Goal: Task Accomplishment & Management: Manage account settings

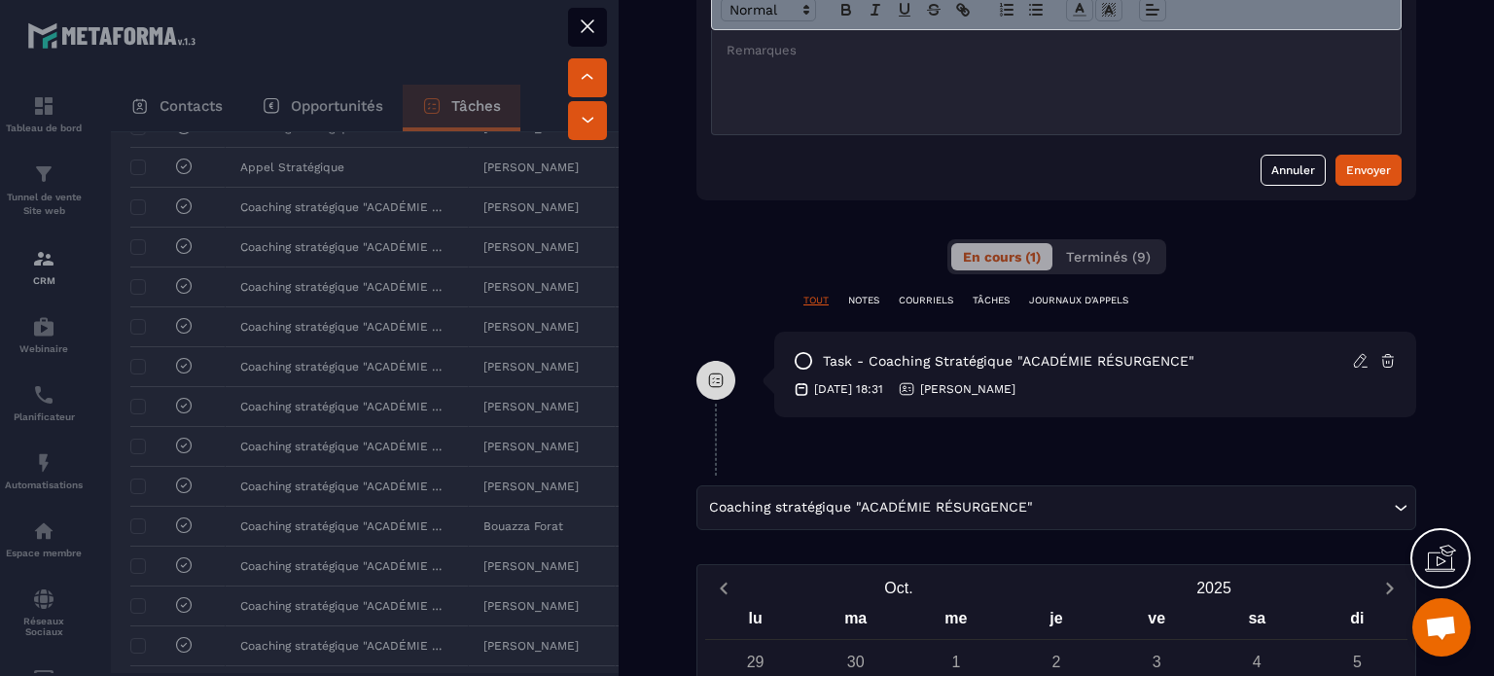
scroll to position [778, 0]
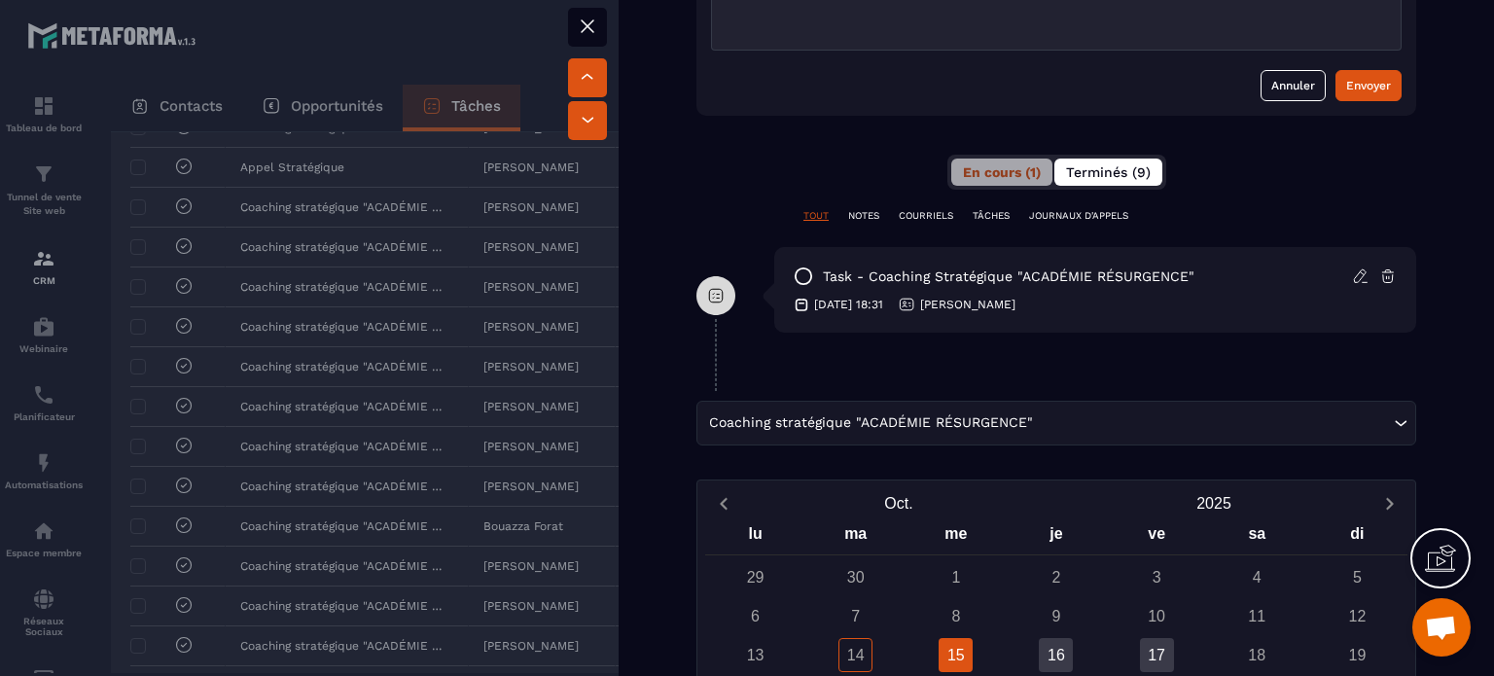
click at [1074, 175] on span "Terminés (9)" at bounding box center [1108, 172] width 85 height 16
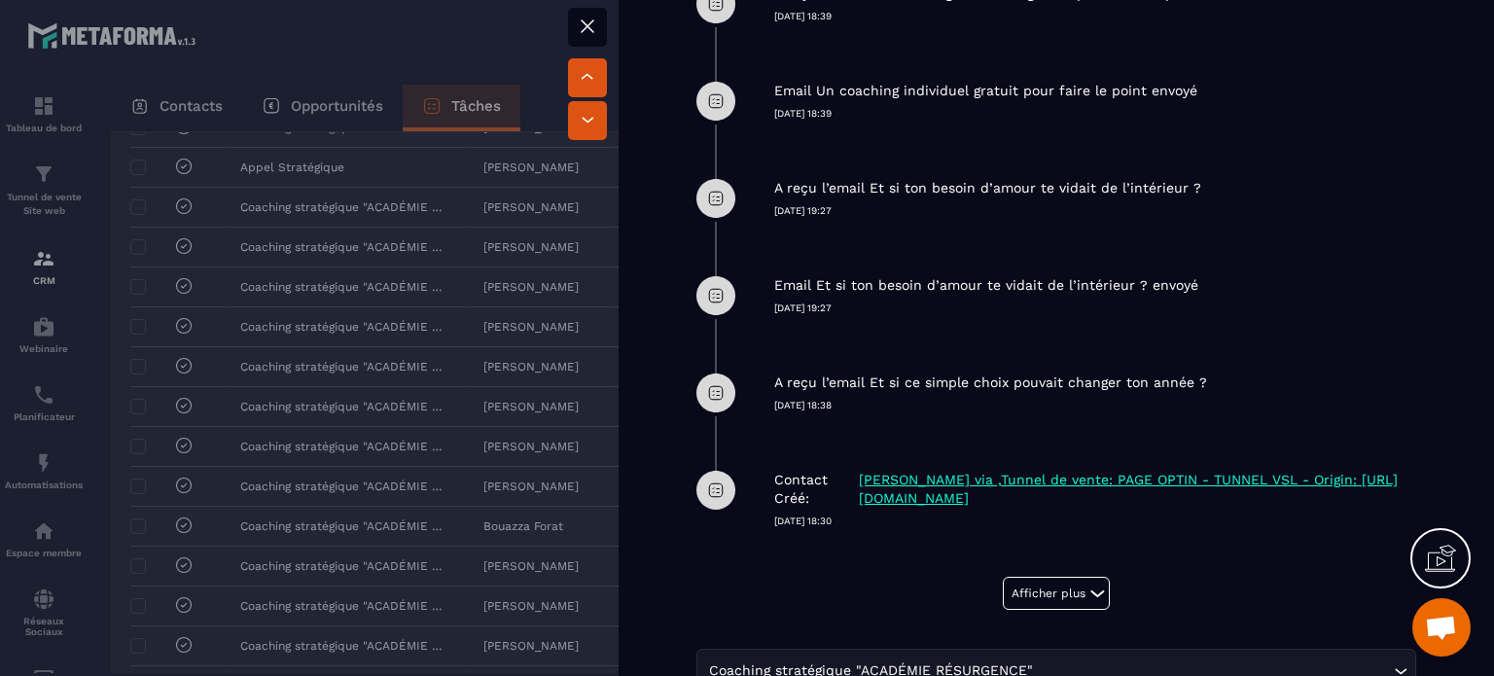
scroll to position [1167, 0]
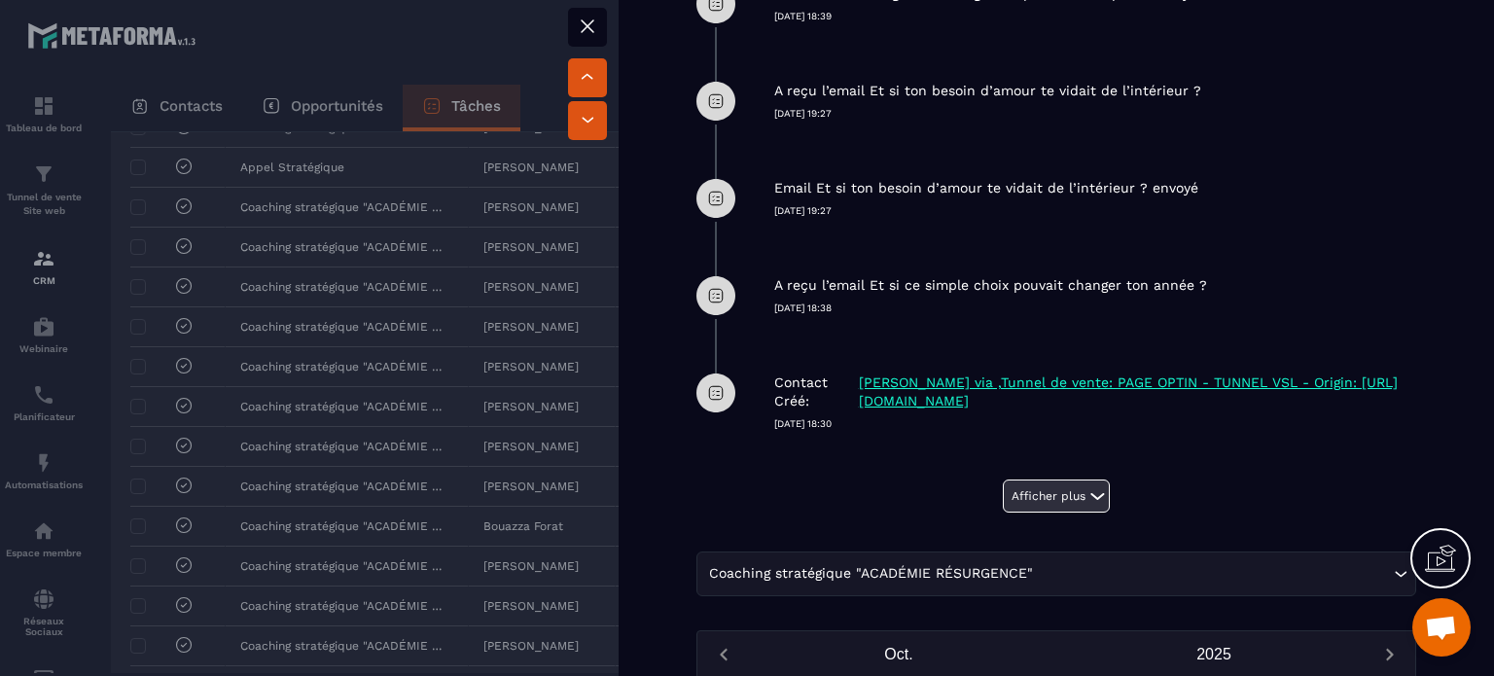
click at [1030, 493] on button "Afficher plus" at bounding box center [1056, 495] width 107 height 33
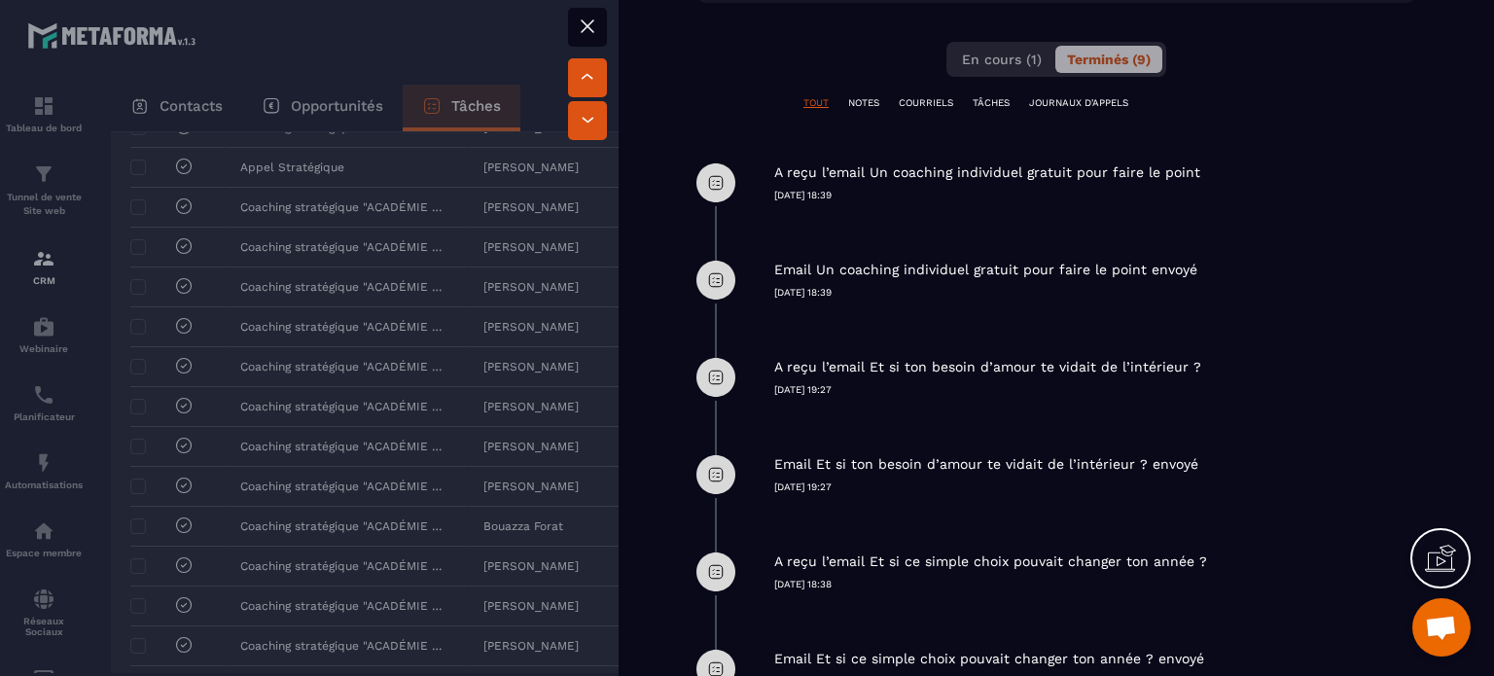
scroll to position [778, 0]
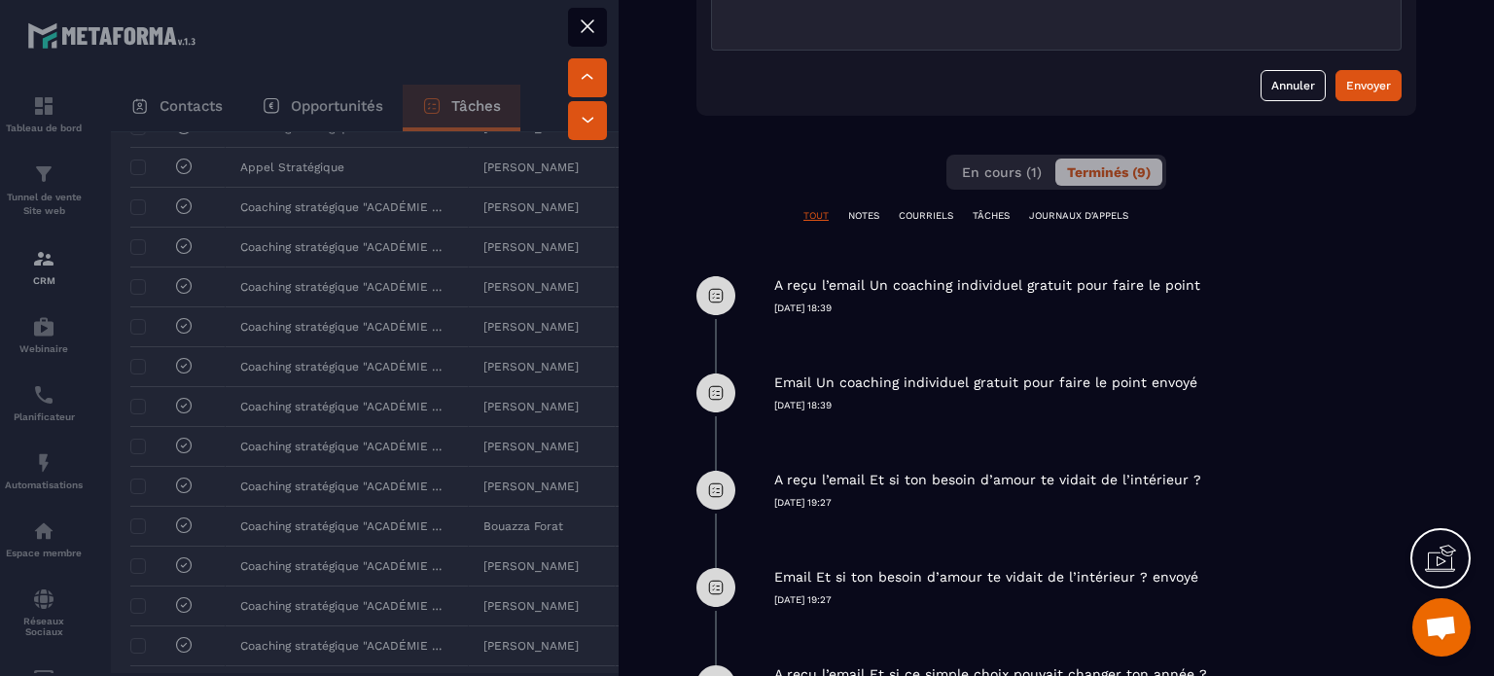
click at [585, 25] on icon at bounding box center [587, 26] width 23 height 23
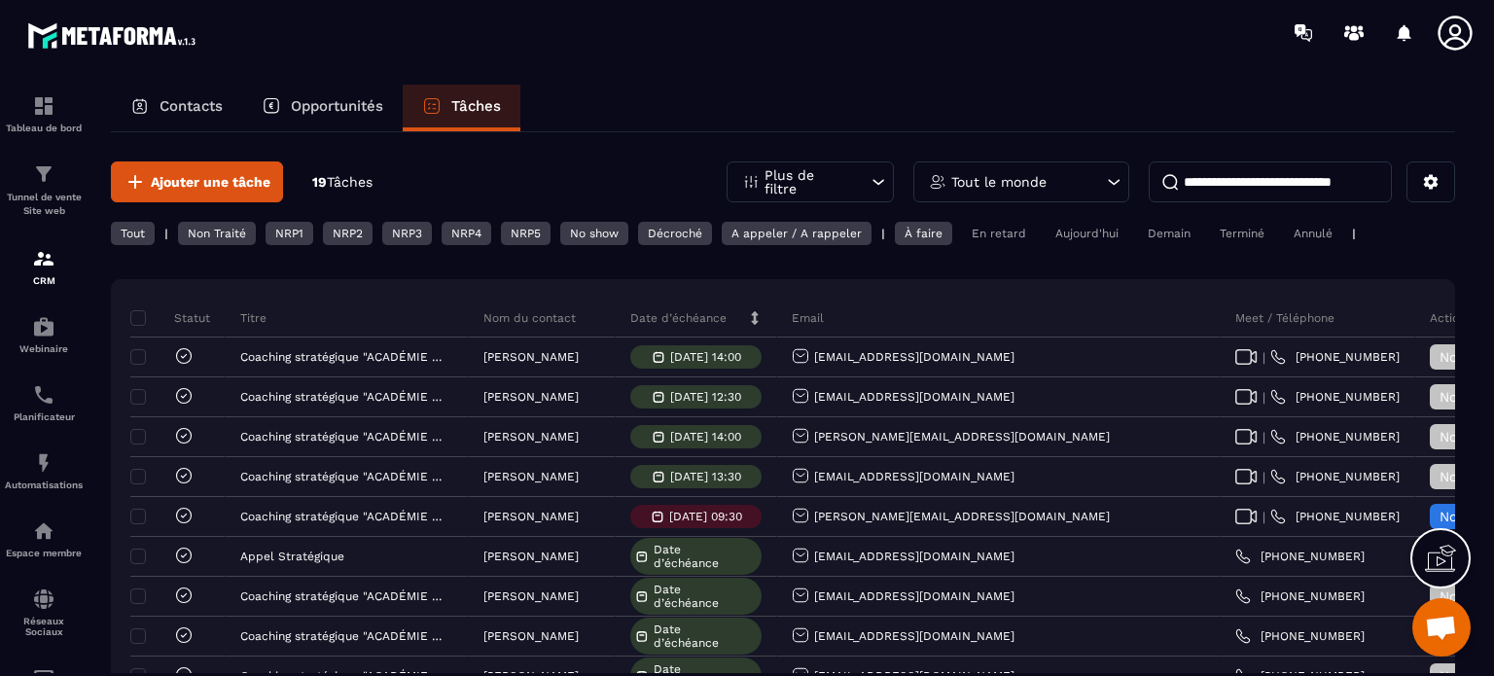
click at [1442, 564] on icon at bounding box center [1440, 558] width 31 height 31
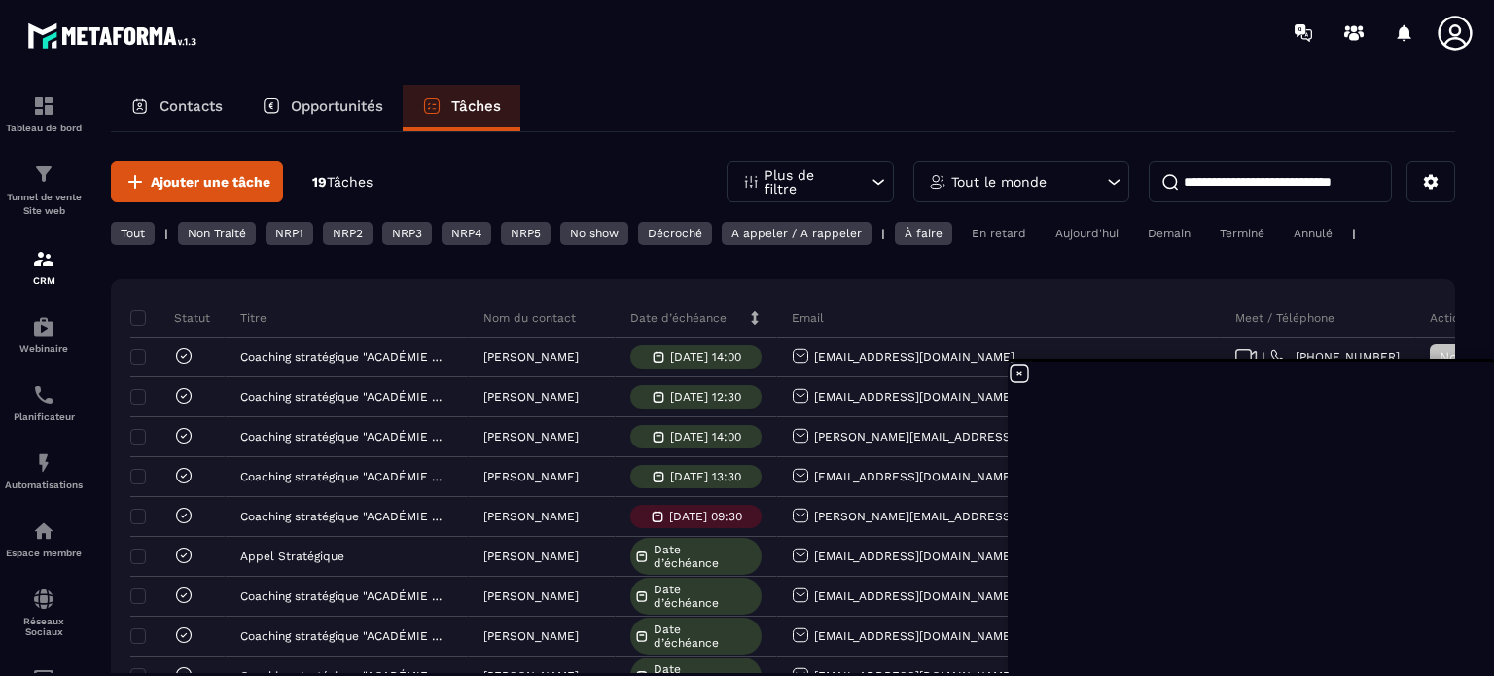
click at [297, 232] on div "NRP1" at bounding box center [289, 233] width 48 height 23
click at [342, 230] on div "NRP2" at bounding box center [348, 233] width 50 height 23
click at [393, 231] on div "NRP3" at bounding box center [407, 233] width 50 height 23
click at [295, 235] on div "NRP1" at bounding box center [289, 233] width 48 height 23
click at [284, 232] on div "NRP1" at bounding box center [289, 233] width 48 height 23
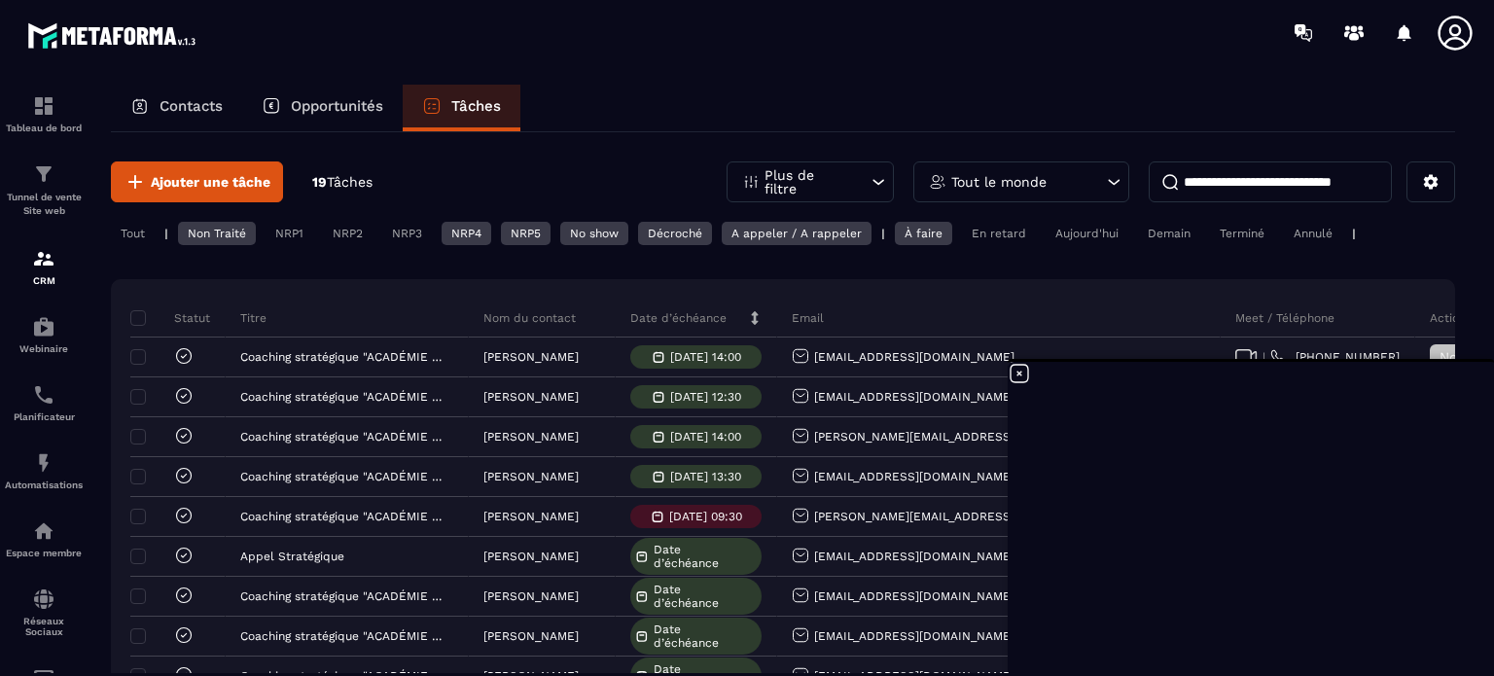
click at [1243, 239] on div "Terminé" at bounding box center [1242, 233] width 64 height 23
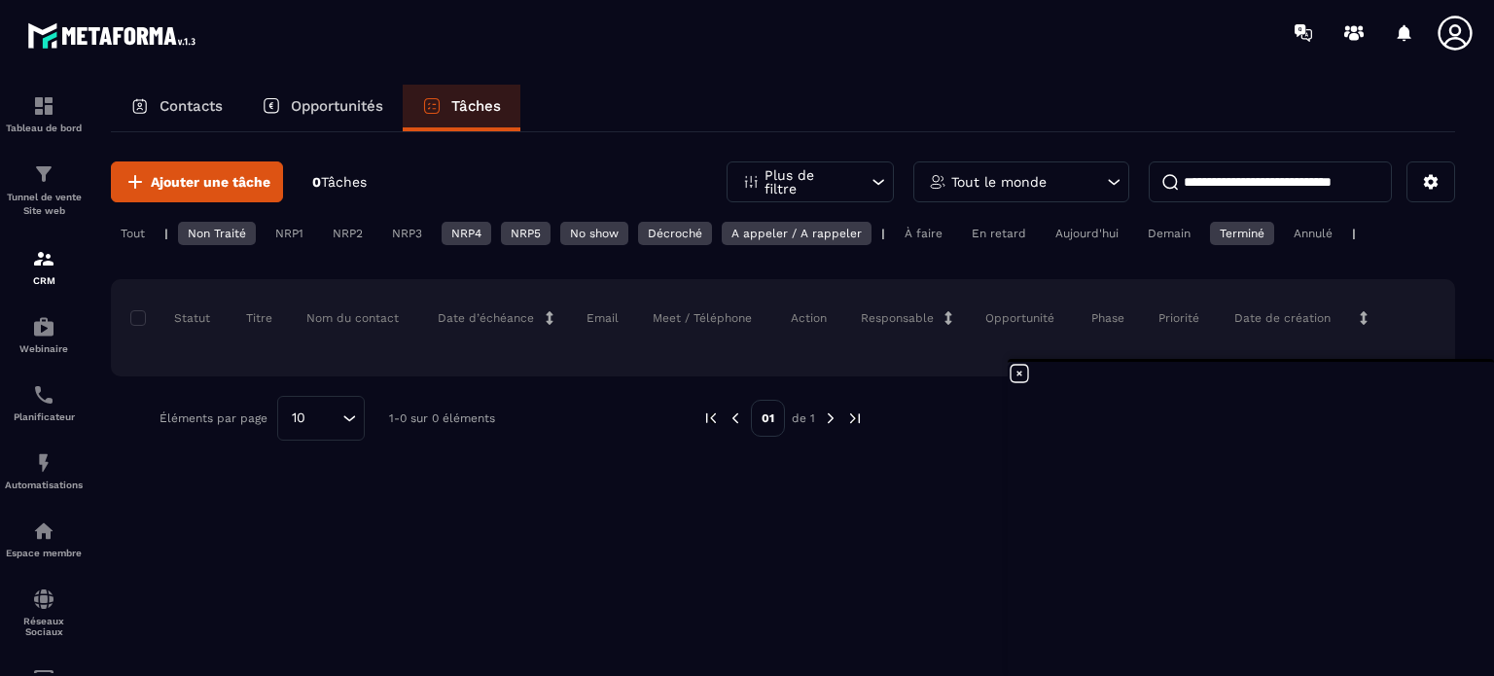
click at [1155, 230] on div "Demain" at bounding box center [1169, 233] width 62 height 23
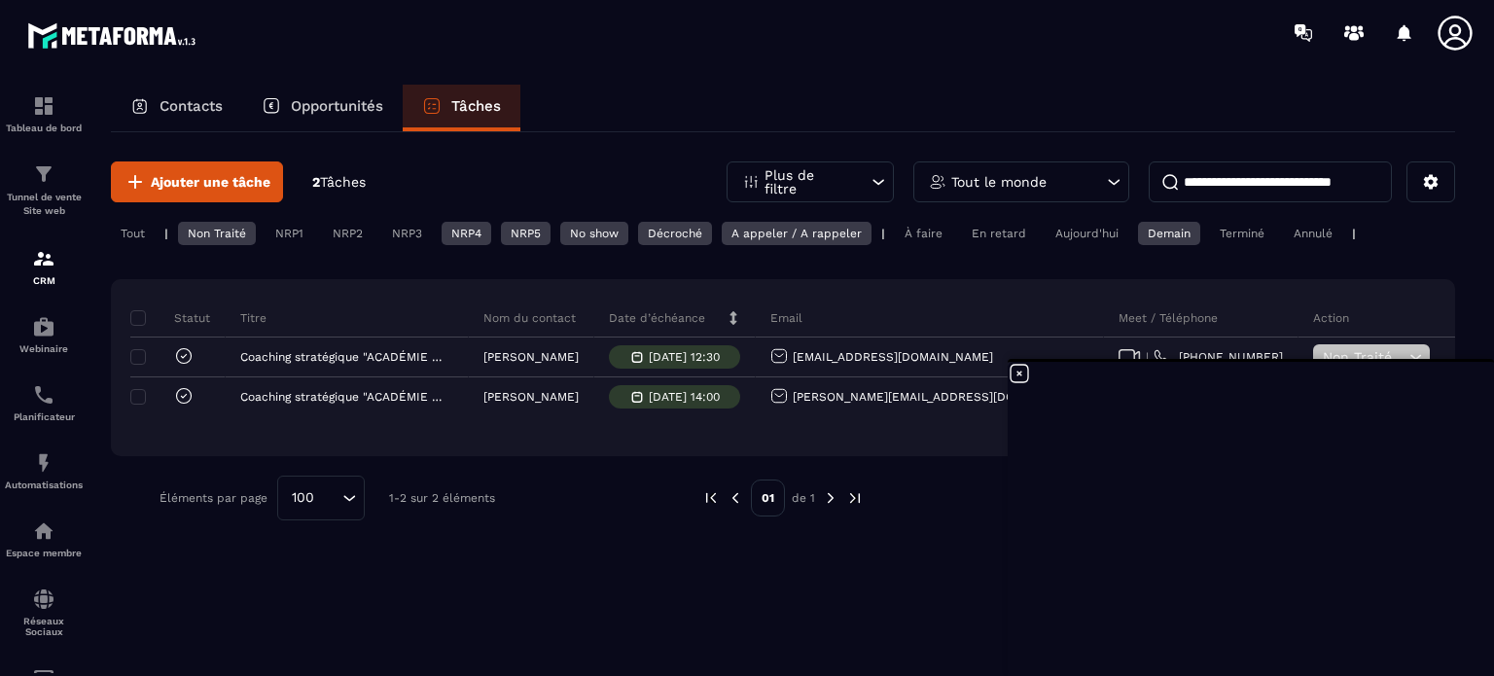
click at [1018, 371] on icon at bounding box center [1018, 373] width 23 height 23
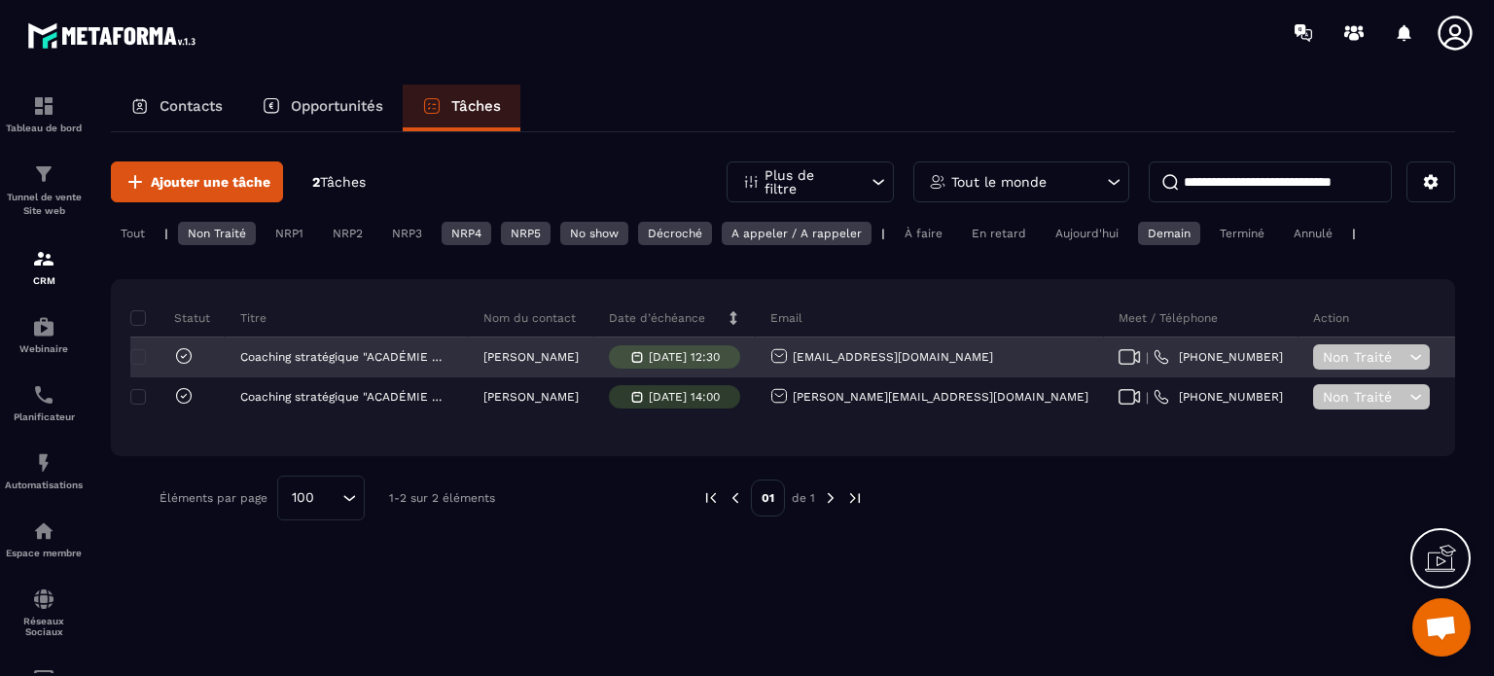
click at [1406, 355] on icon at bounding box center [1415, 356] width 18 height 19
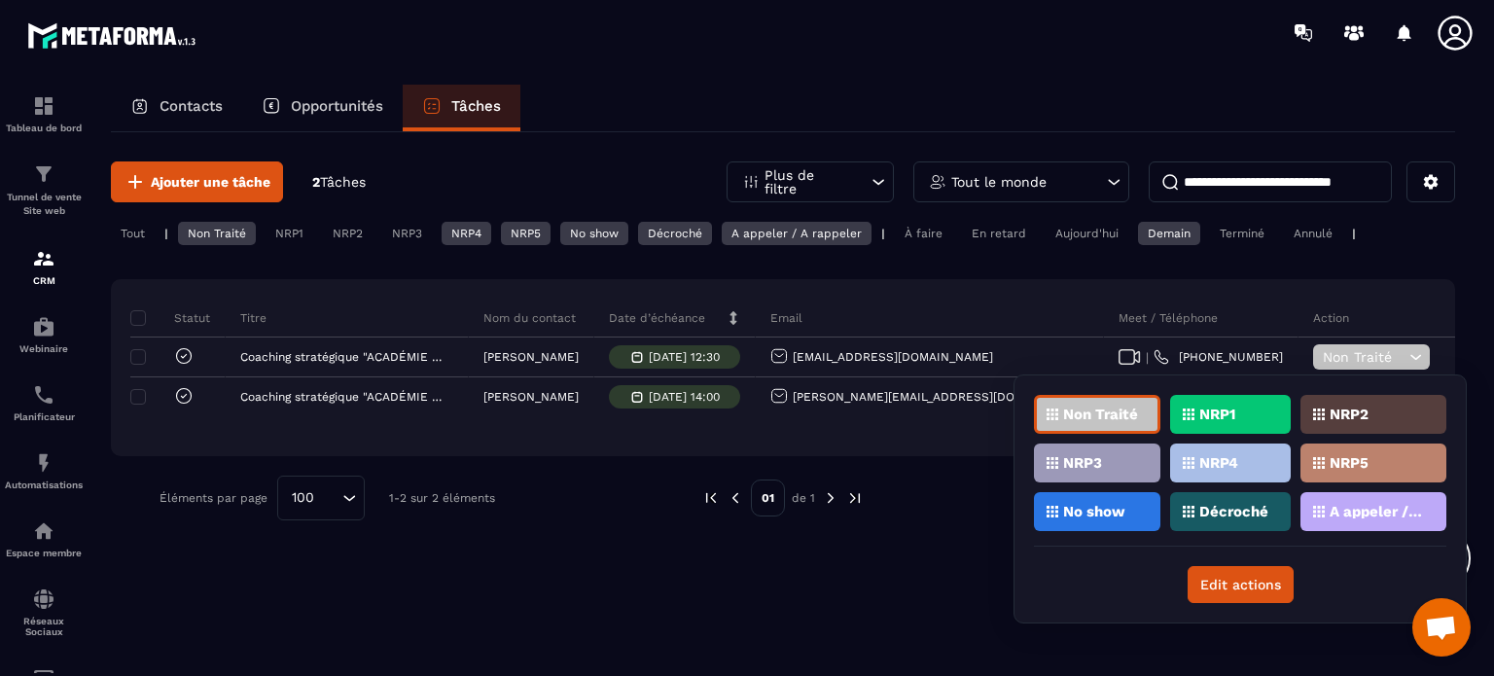
click at [1334, 501] on div "A appeler / A rappeler" at bounding box center [1373, 511] width 146 height 39
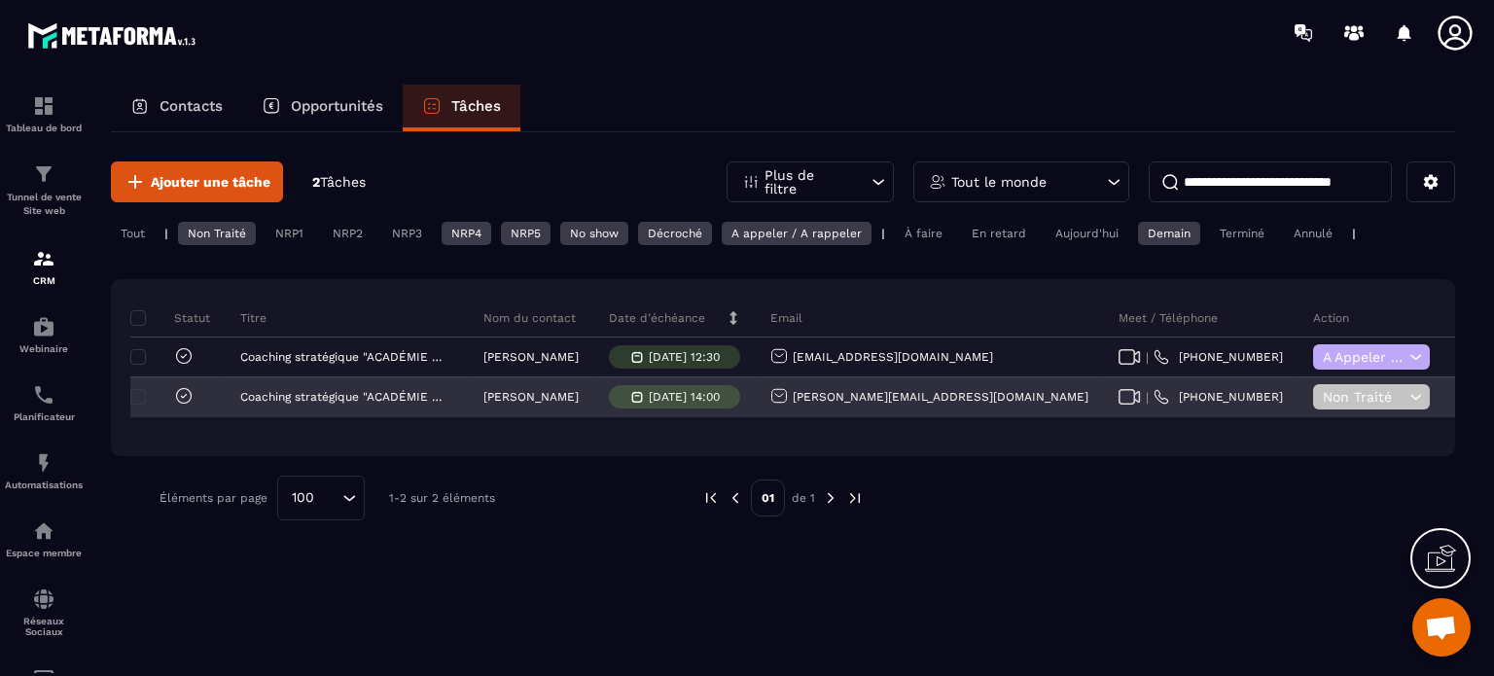
click at [1323, 400] on span "Non Traité" at bounding box center [1364, 397] width 82 height 16
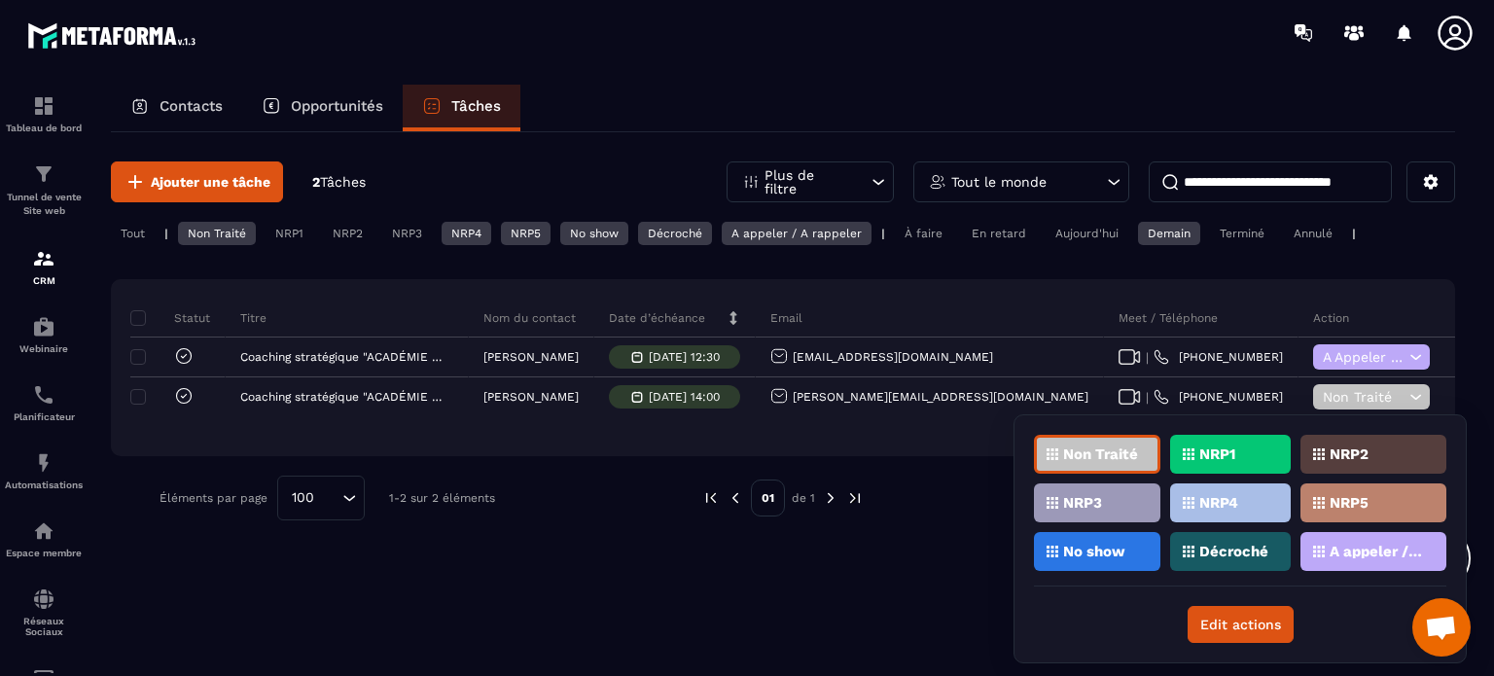
click at [1347, 545] on p "A appeler / A rappeler" at bounding box center [1376, 552] width 94 height 14
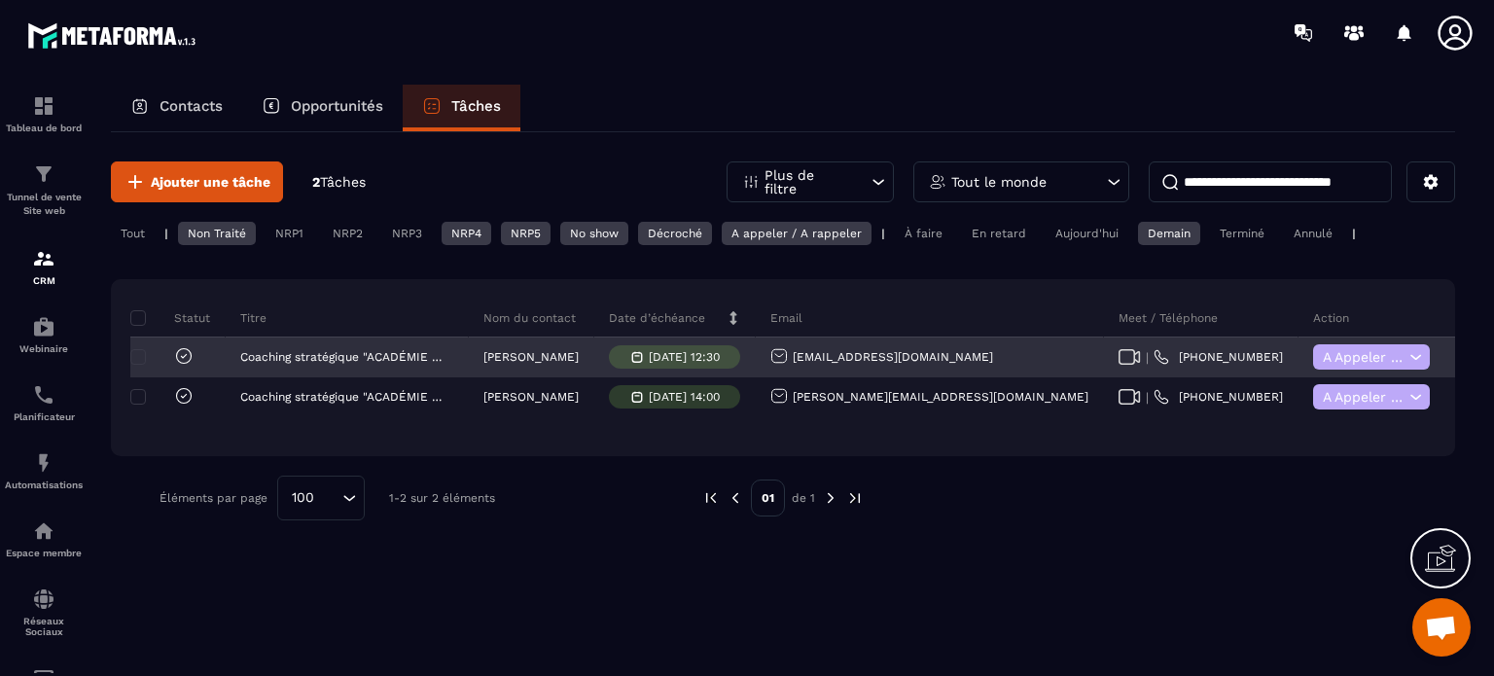
click at [1323, 363] on span "A appeler / A rappeler" at bounding box center [1364, 357] width 82 height 16
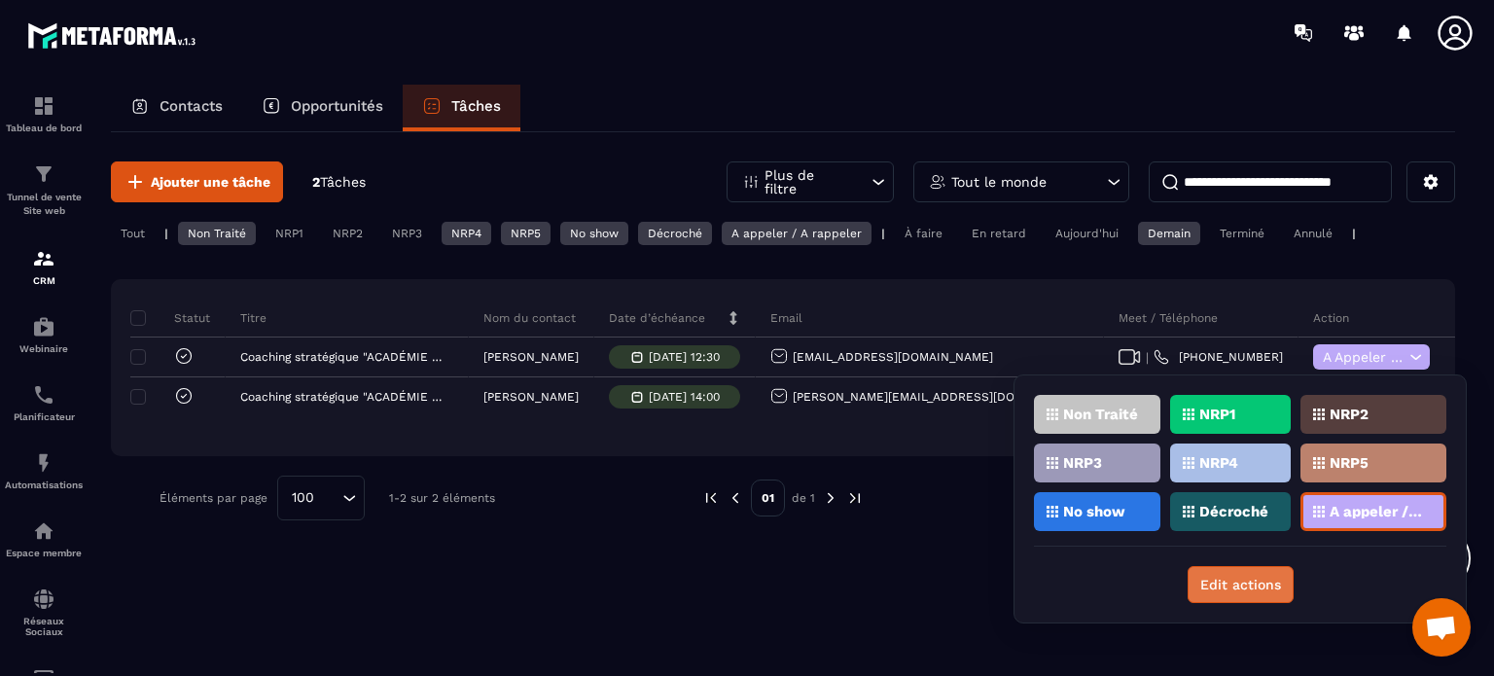
click at [1234, 578] on button "Edit actions" at bounding box center [1240, 584] width 106 height 37
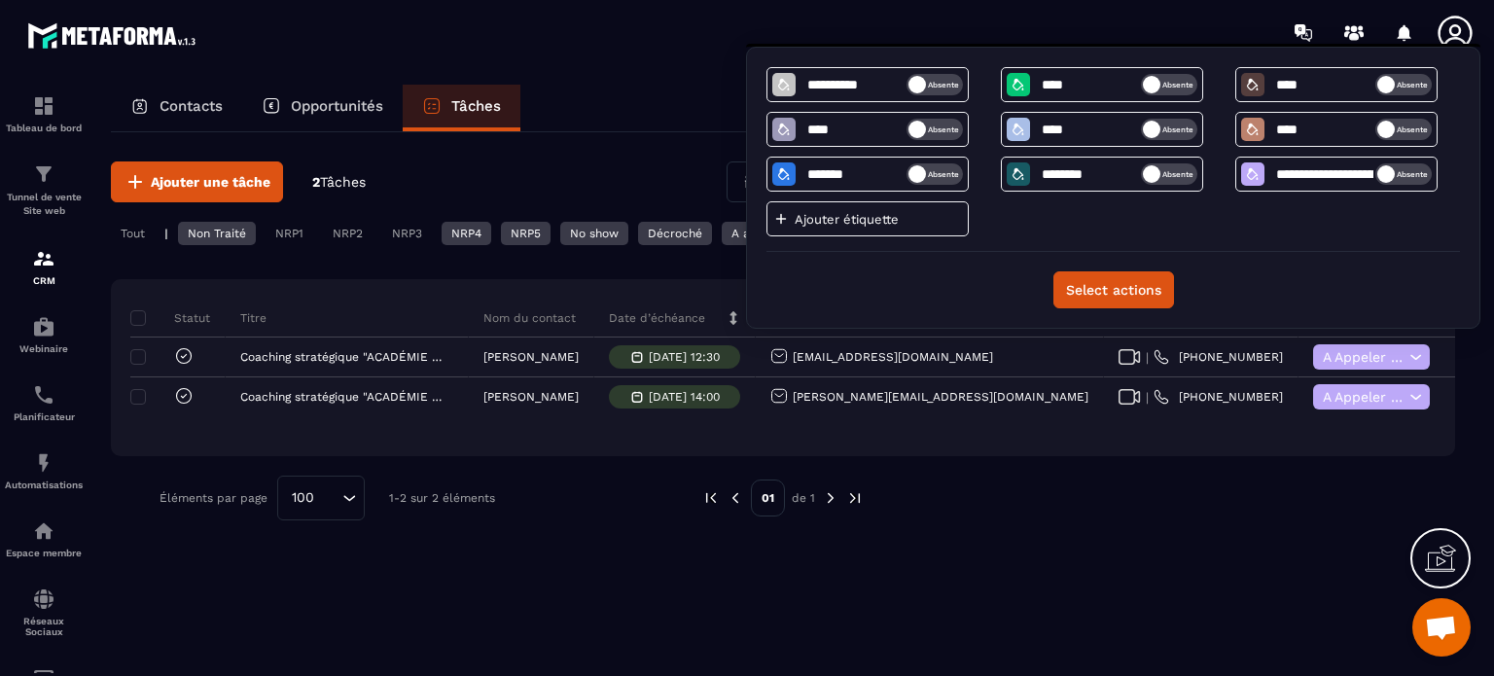
click at [1059, 539] on div "Ajouter une tâche 2 Tâches Plus de filtre Tout le monde Tout | Non Traité NRP1 …" at bounding box center [783, 340] width 1344 height 417
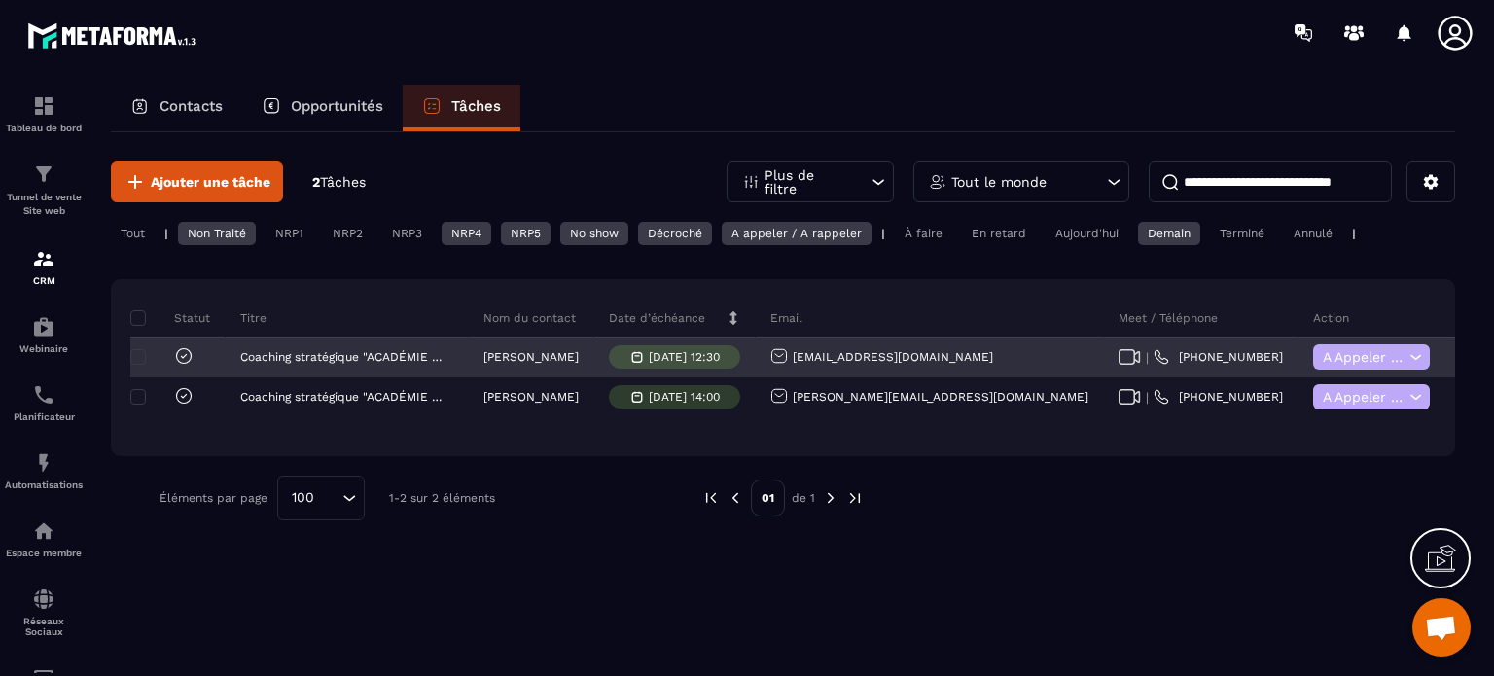
click at [1153, 357] on link "[PHONE_NUMBER]" at bounding box center [1217, 357] width 129 height 16
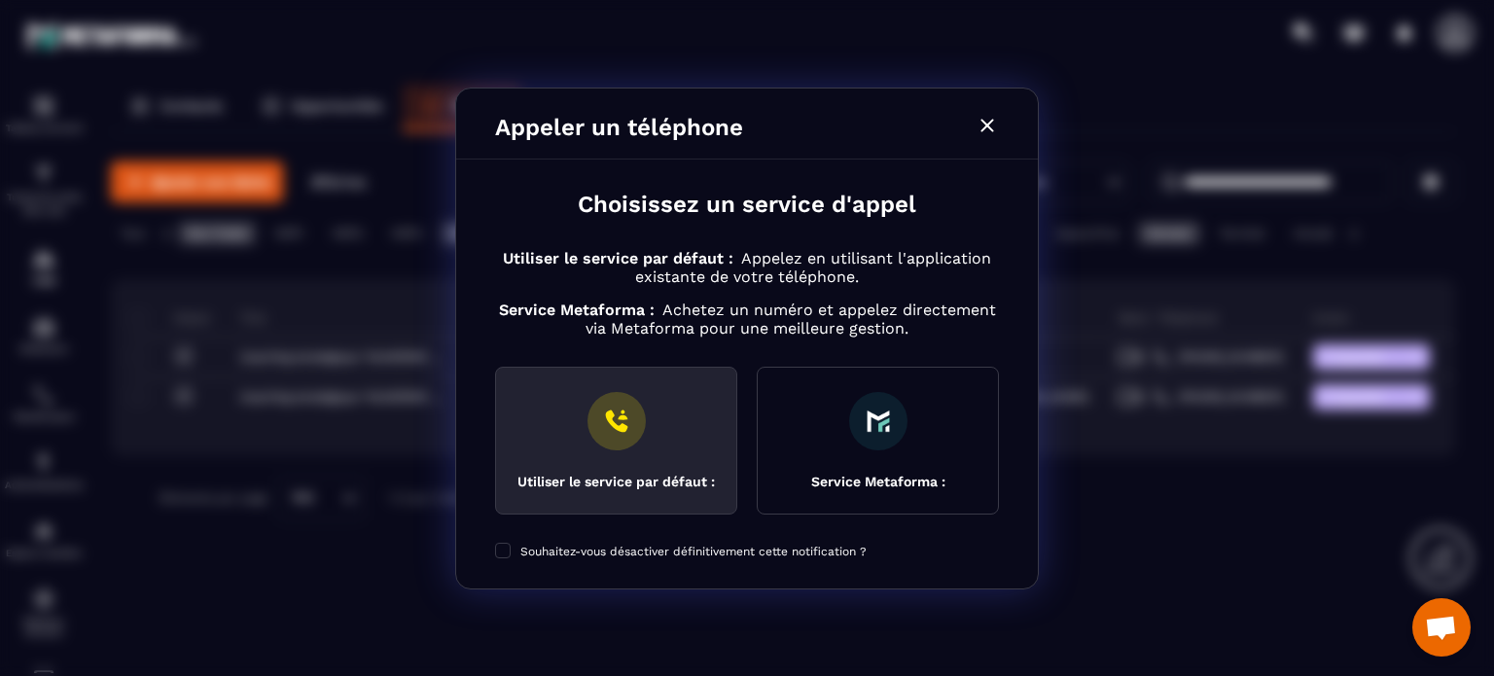
click at [617, 422] on img "Modal window" at bounding box center [616, 421] width 58 height 58
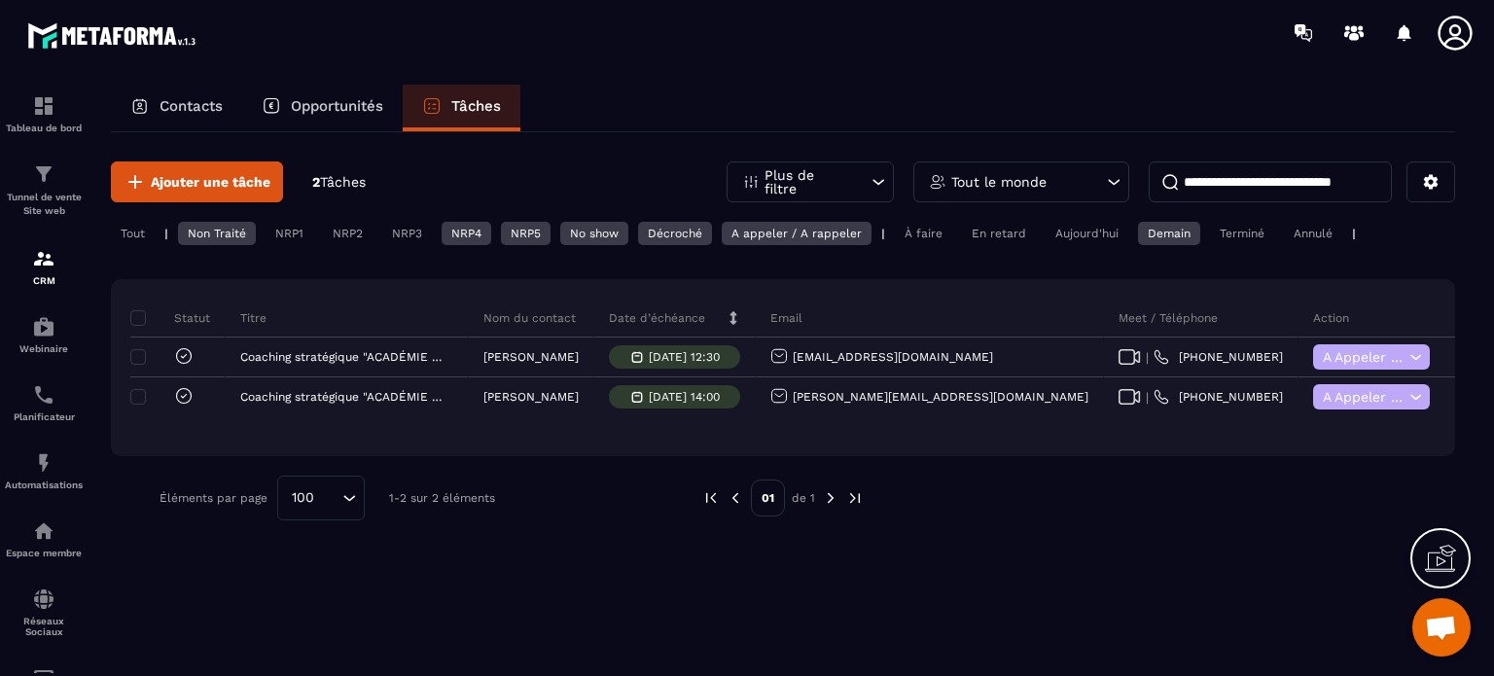
click at [760, 232] on div "A appeler / A rappeler" at bounding box center [797, 233] width 150 height 23
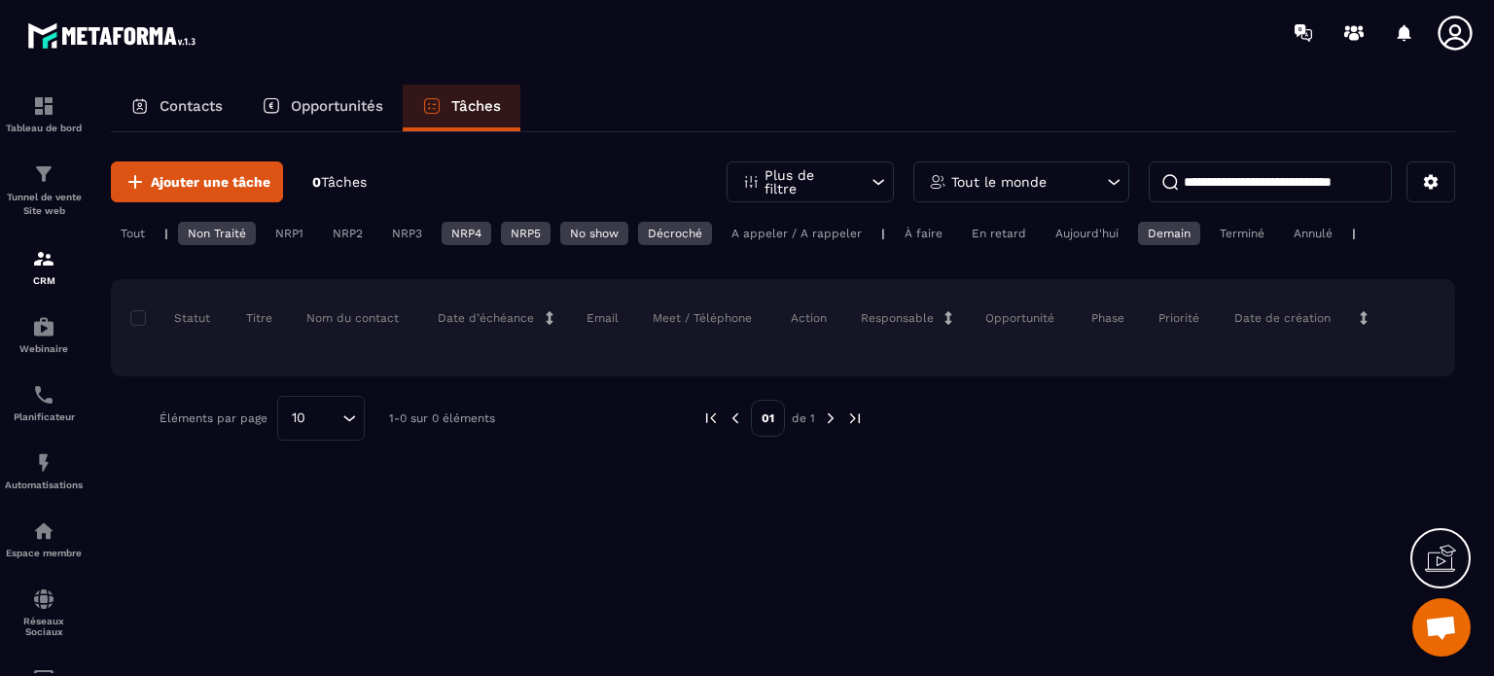
click at [759, 232] on div "A appeler / A rappeler" at bounding box center [797, 233] width 150 height 23
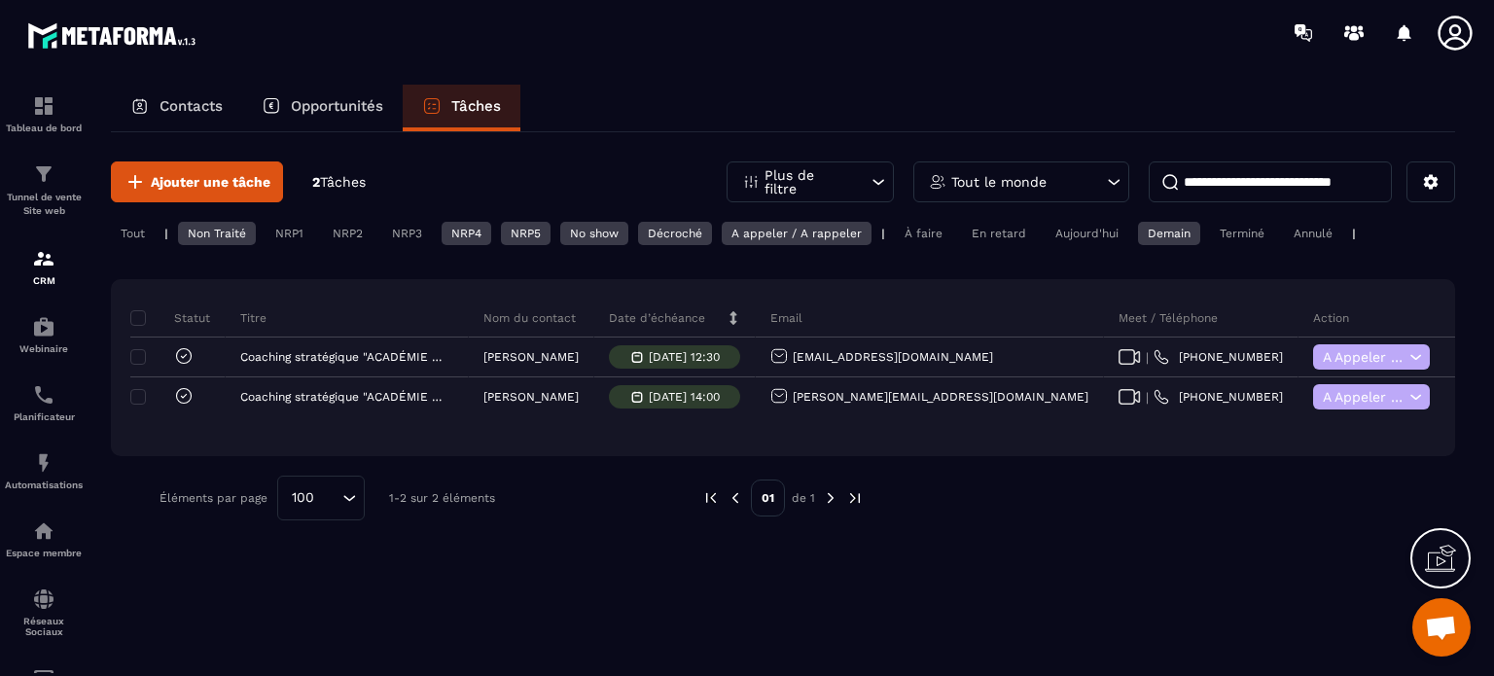
click at [468, 235] on div "NRP4" at bounding box center [467, 233] width 50 height 23
click at [293, 234] on div "NRP1" at bounding box center [289, 233] width 48 height 23
click at [134, 230] on div "Tout" at bounding box center [133, 233] width 44 height 23
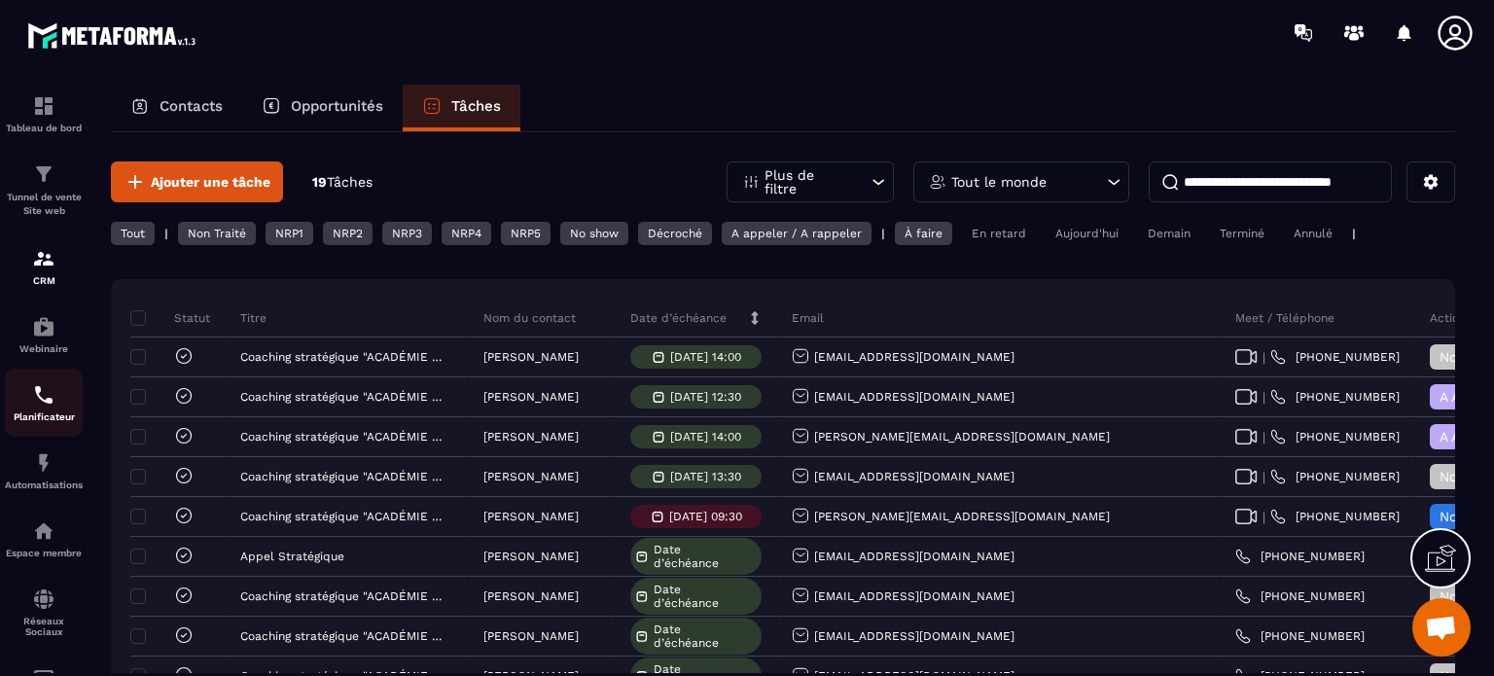
click at [35, 404] on img at bounding box center [43, 394] width 23 height 23
